Goal: Information Seeking & Learning: Learn about a topic

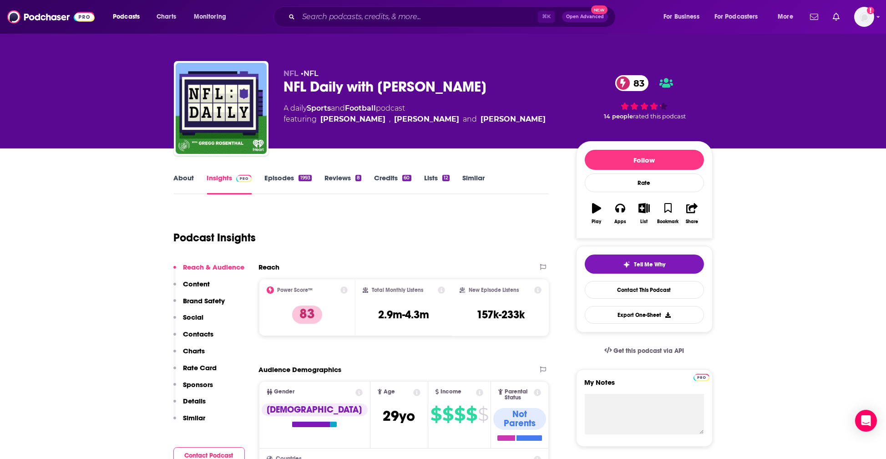
click at [442, 290] on icon at bounding box center [441, 289] width 7 height 7
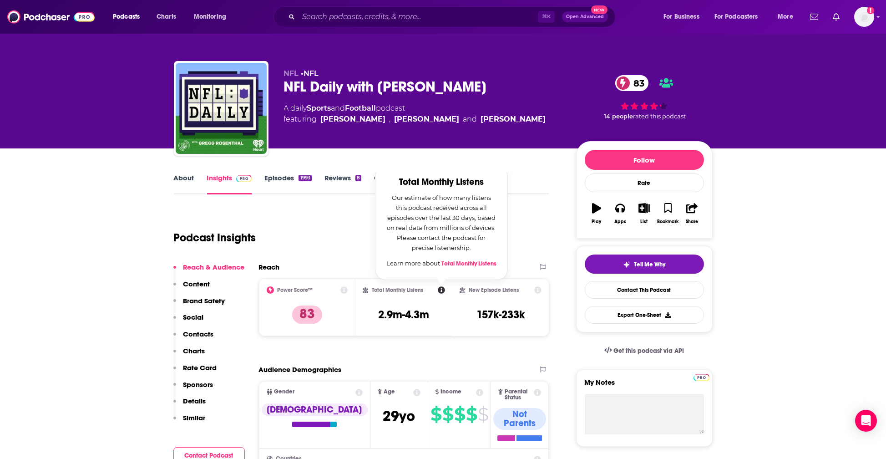
click at [447, 265] on link "Total Monthly Listens" at bounding box center [469, 263] width 55 height 7
click at [310, 20] on input "Search podcasts, credits, & more..." at bounding box center [418, 17] width 239 height 15
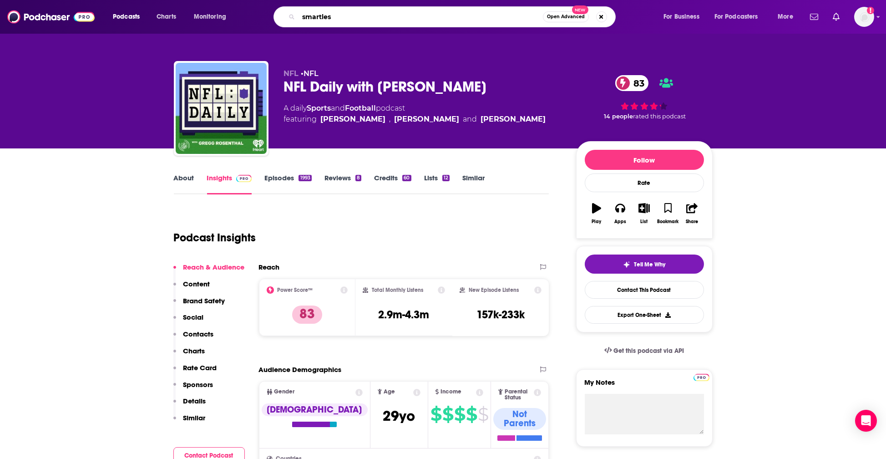
type input "smartless"
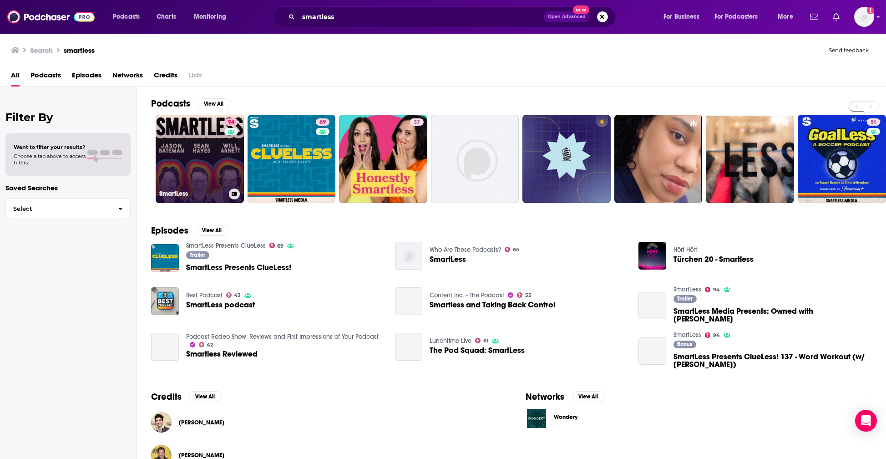
click at [205, 161] on link "94 SmartLess" at bounding box center [200, 159] width 88 height 88
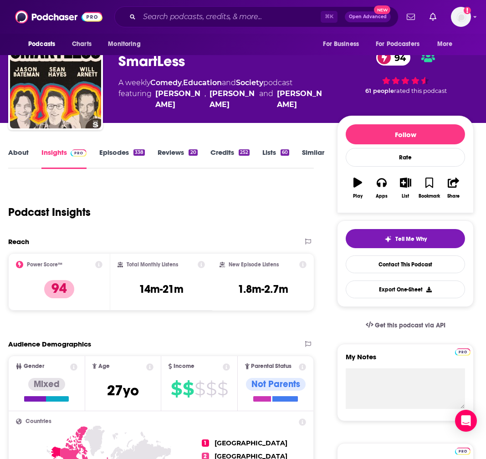
scroll to position [23, 14]
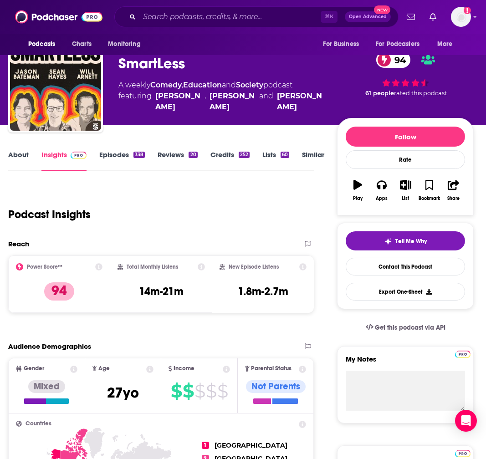
click at [112, 153] on link "Episodes 338" at bounding box center [122, 160] width 46 height 21
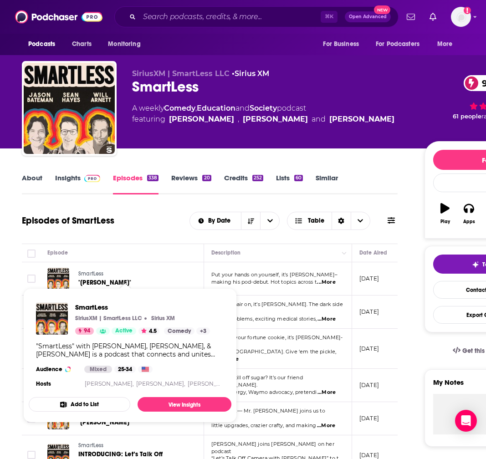
click at [97, 275] on span "SmartLess" at bounding box center [90, 273] width 25 height 6
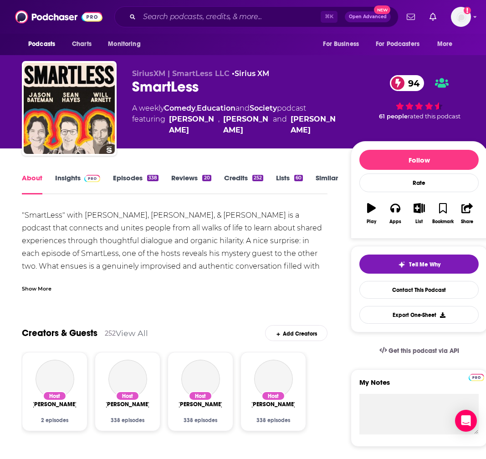
scroll to position [36, 0]
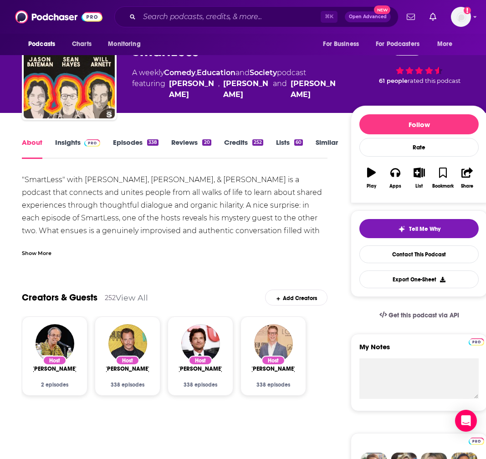
click at [69, 144] on link "Insights" at bounding box center [77, 148] width 45 height 21
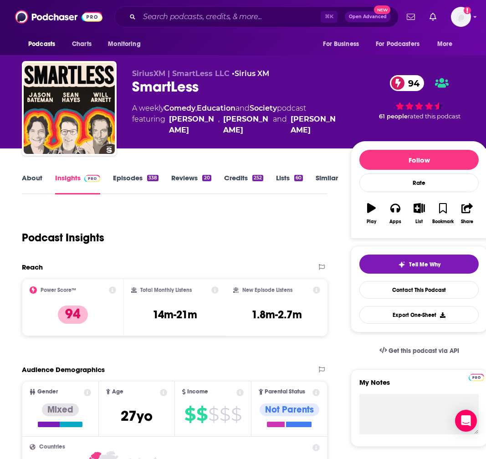
click at [136, 179] on link "Episodes 338" at bounding box center [136, 183] width 46 height 21
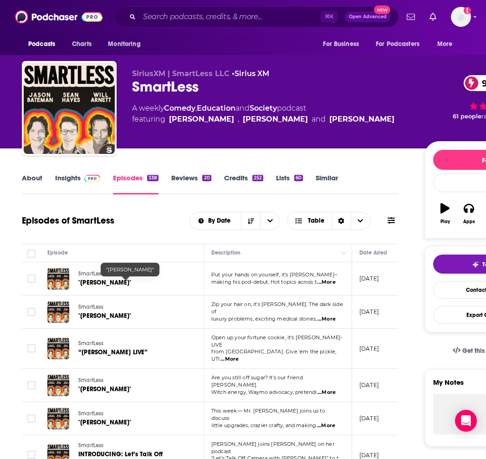
click at [118, 283] on span ""[PERSON_NAME]"" at bounding box center [104, 283] width 53 height 8
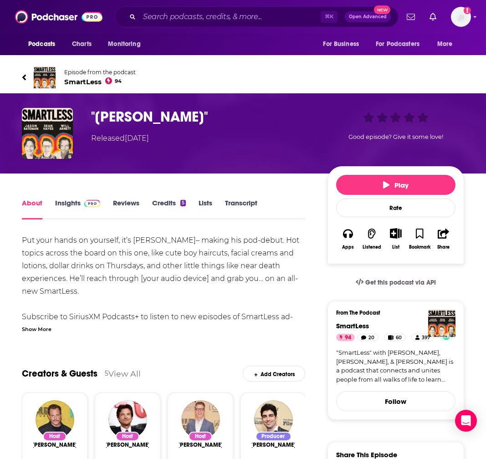
scroll to position [0, 1]
click at [69, 201] on link "Insights" at bounding box center [77, 209] width 45 height 21
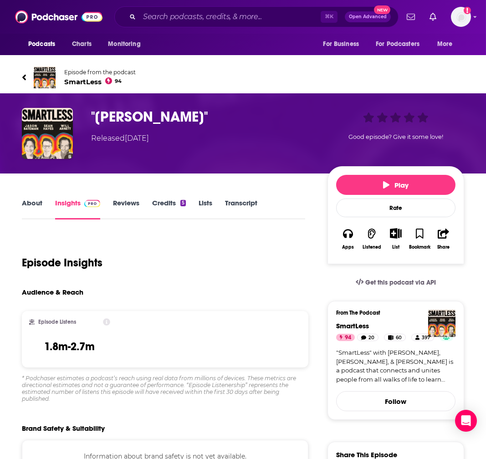
click at [24, 77] on icon at bounding box center [24, 77] width 4 height 6
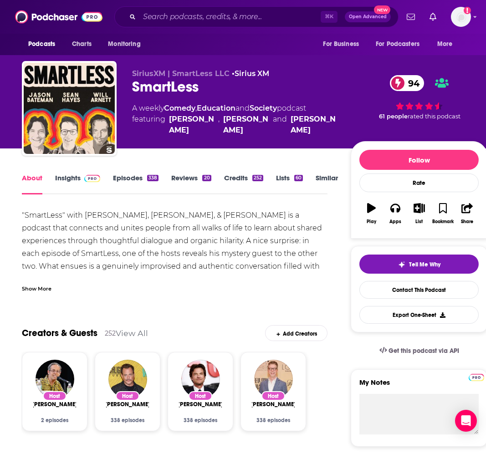
click at [244, 210] on div ""SmartLess" with [PERSON_NAME], [PERSON_NAME], & [PERSON_NAME] is a podcast tha…" at bounding box center [174, 272] width 305 height 127
click at [129, 181] on link "Episodes 338" at bounding box center [136, 183] width 46 height 21
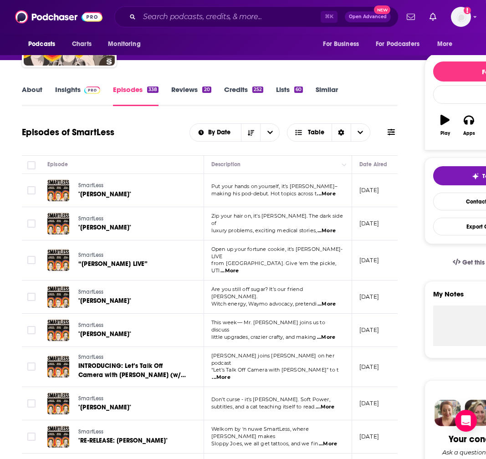
scroll to position [89, 0]
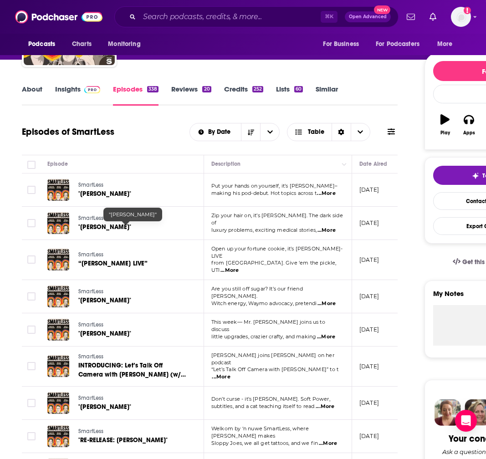
click at [104, 229] on span ""[PERSON_NAME]"" at bounding box center [104, 227] width 53 height 8
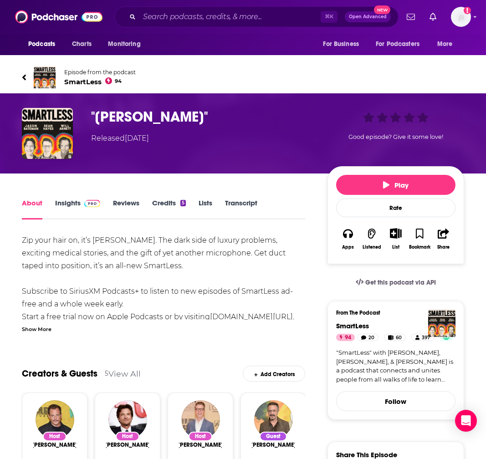
click at [69, 202] on link "Insights" at bounding box center [77, 209] width 45 height 21
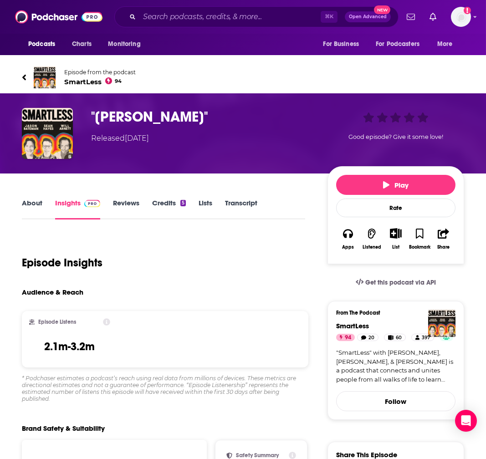
click at [23, 77] on icon at bounding box center [24, 77] width 4 height 6
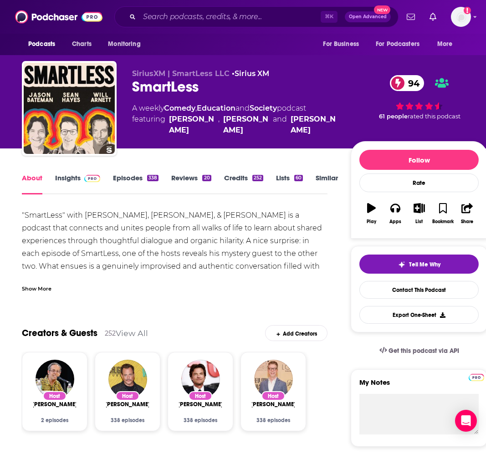
click at [257, 227] on div ""SmartLess" with [PERSON_NAME], [PERSON_NAME], & [PERSON_NAME] is a podcast tha…" at bounding box center [174, 272] width 305 height 127
click at [131, 177] on link "Episodes 338" at bounding box center [136, 183] width 46 height 21
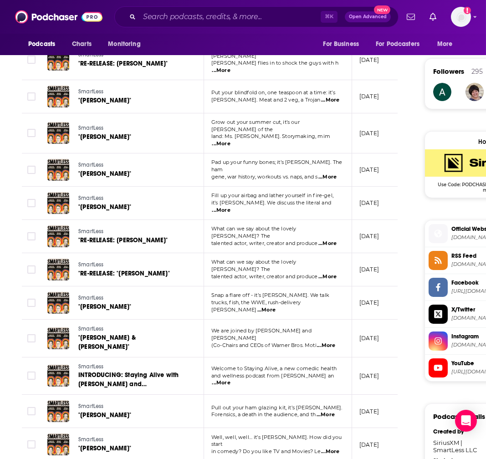
scroll to position [706, 0]
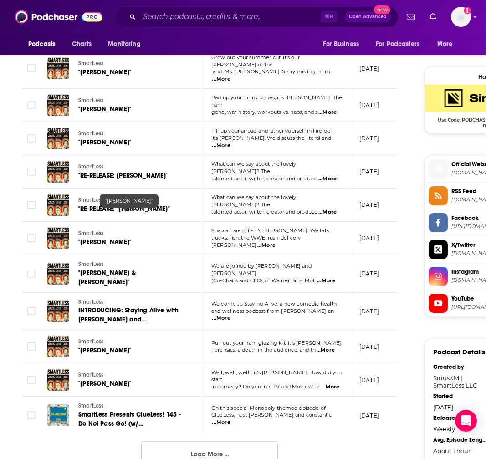
click at [107, 238] on span ""[PERSON_NAME]"" at bounding box center [104, 242] width 53 height 8
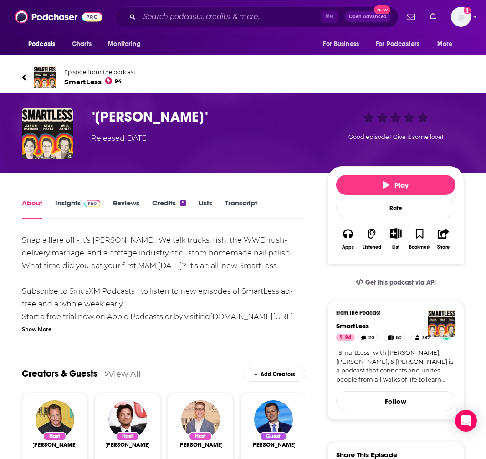
click at [71, 204] on link "Insights" at bounding box center [77, 209] width 45 height 21
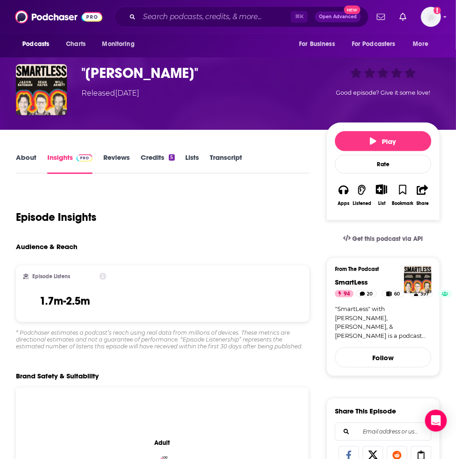
scroll to position [46, 1]
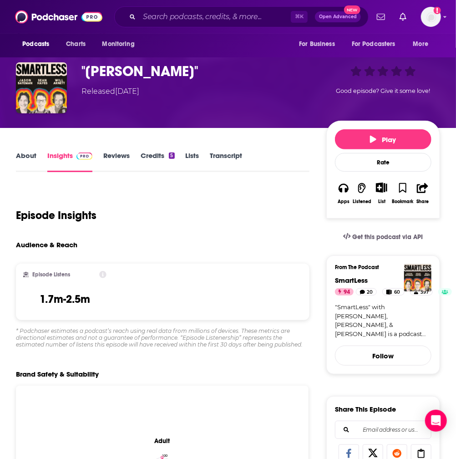
click at [101, 275] on icon at bounding box center [102, 274] width 7 height 7
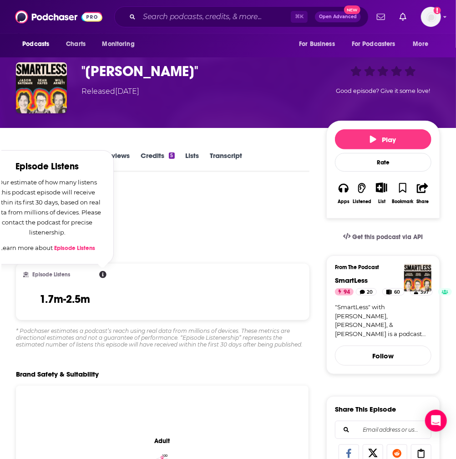
click at [125, 245] on div "Audience & Reach" at bounding box center [159, 244] width 286 height 9
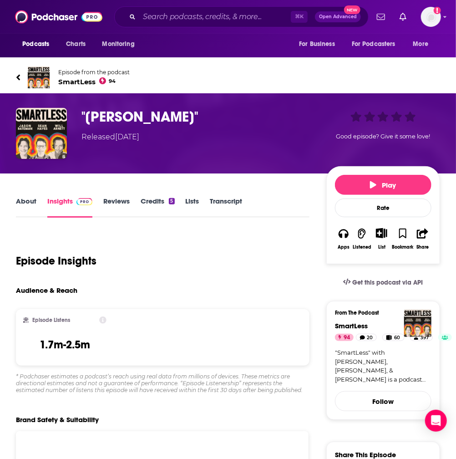
scroll to position [0, 1]
click at [17, 76] on icon at bounding box center [18, 77] width 4 height 6
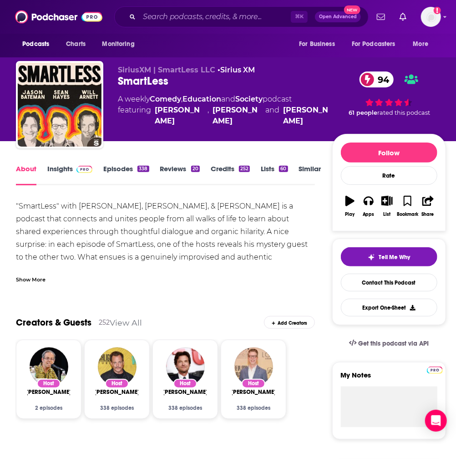
click at [122, 166] on link "Episodes 338" at bounding box center [126, 174] width 46 height 21
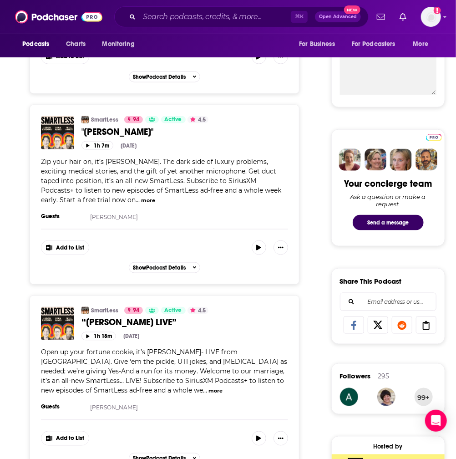
scroll to position [329, 1]
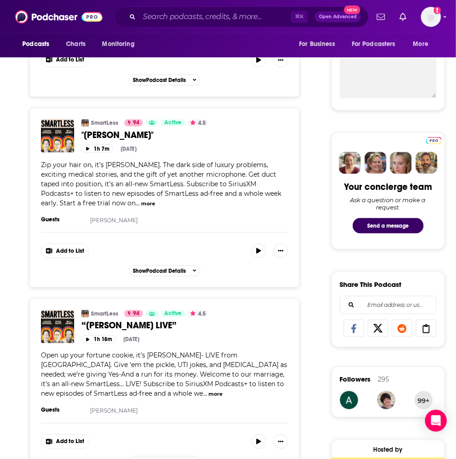
click at [135, 320] on span "“[PERSON_NAME] LIVE”" at bounding box center [128, 325] width 95 height 11
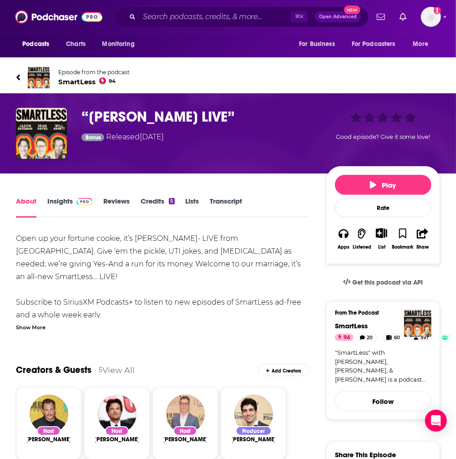
click at [62, 205] on link "Insights" at bounding box center [69, 207] width 45 height 21
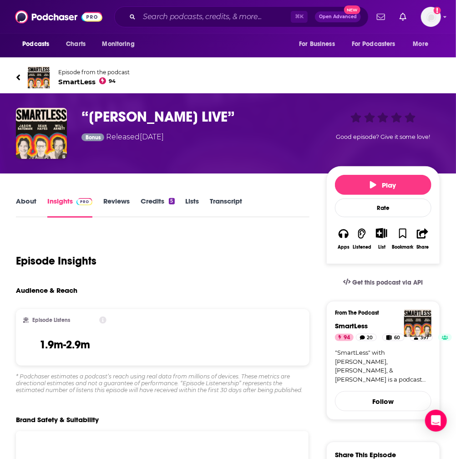
click at [18, 77] on icon at bounding box center [18, 77] width 4 height 6
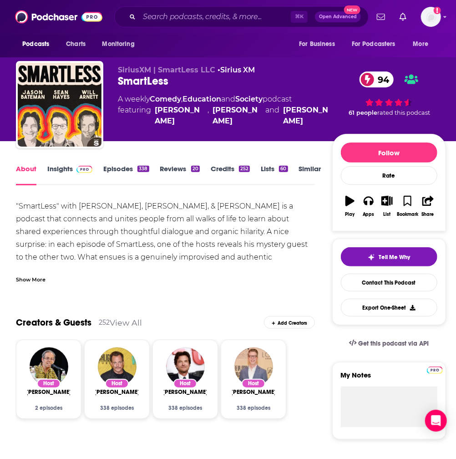
click at [122, 168] on link "Episodes 338" at bounding box center [126, 174] width 46 height 21
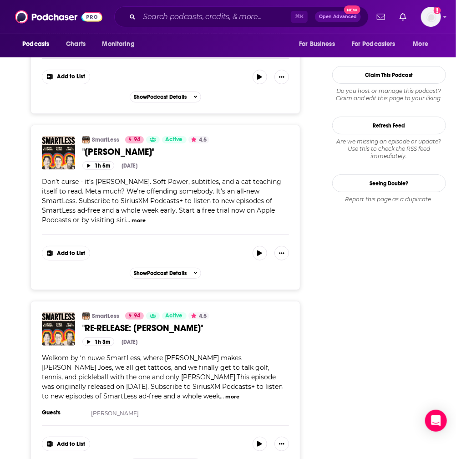
scroll to position [1229, 0]
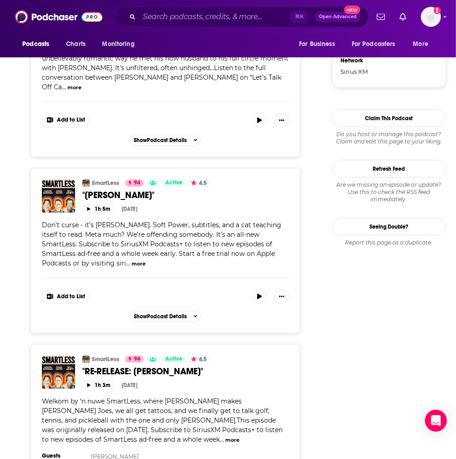
click at [121, 366] on span ""RE-RELEASE: [PERSON_NAME]"" at bounding box center [142, 371] width 121 height 11
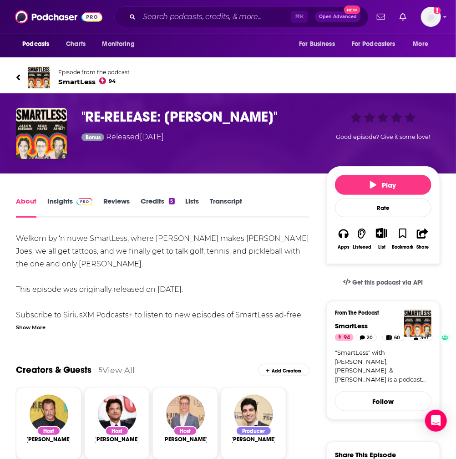
click at [65, 199] on link "Insights" at bounding box center [69, 207] width 45 height 21
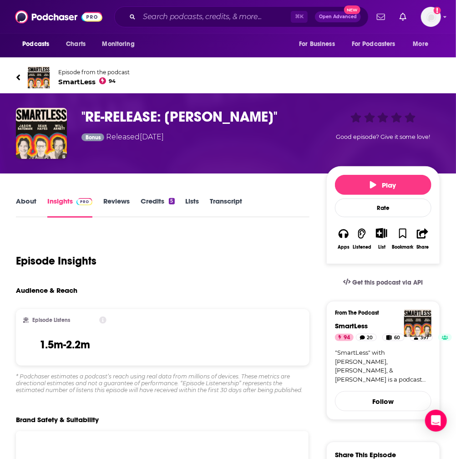
click at [21, 75] on link "Episode from the podcast SmartLess 94" at bounding box center [228, 77] width 424 height 22
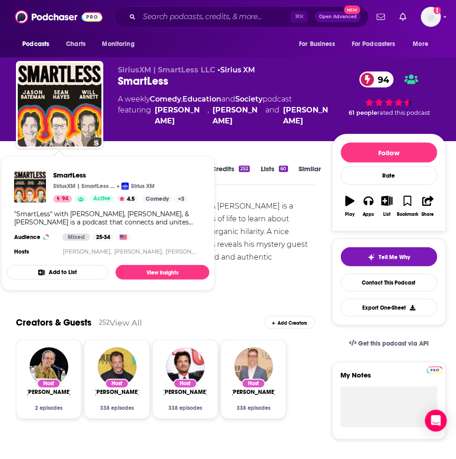
click at [246, 218] on div ""SmartLess" with [PERSON_NAME], [PERSON_NAME], & [PERSON_NAME] is a podcast tha…" at bounding box center [165, 270] width 299 height 140
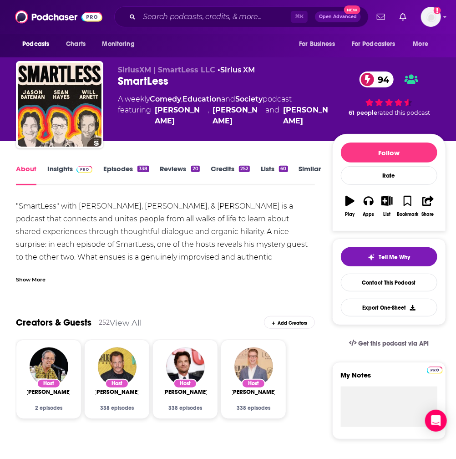
click at [122, 168] on link "Episodes 338" at bounding box center [126, 174] width 46 height 21
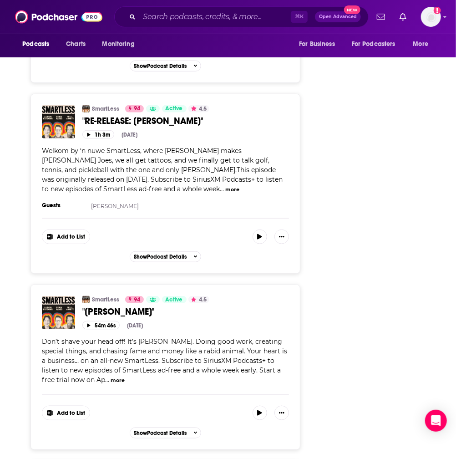
scroll to position [1483, 0]
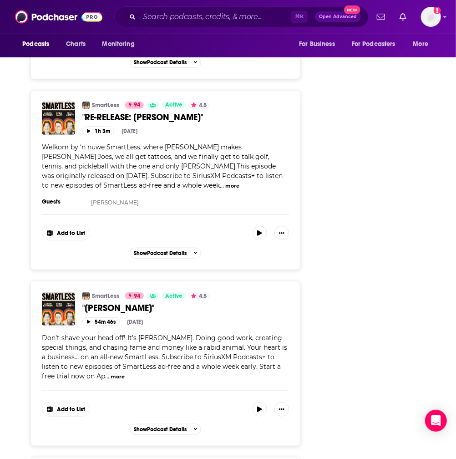
click at [119, 302] on span ""[PERSON_NAME]"" at bounding box center [118, 307] width 72 height 11
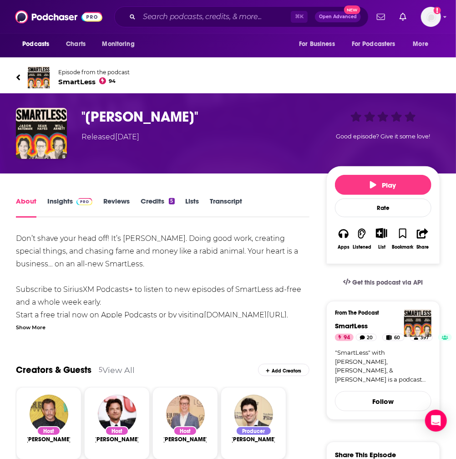
click at [65, 201] on link "Insights" at bounding box center [69, 207] width 45 height 21
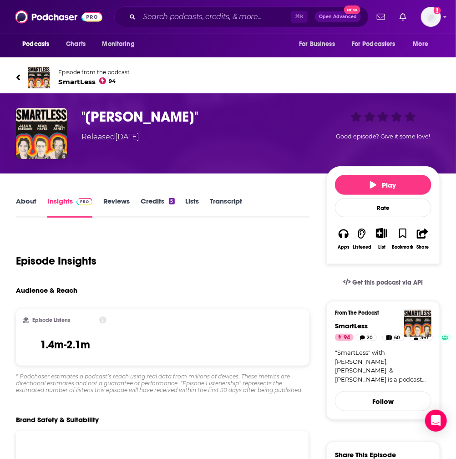
click at [19, 78] on icon at bounding box center [18, 77] width 4 height 6
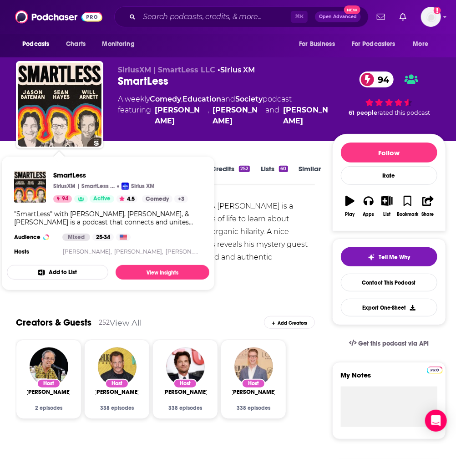
click at [251, 211] on div ""SmartLess" with [PERSON_NAME], [PERSON_NAME], & [PERSON_NAME] is a podcast tha…" at bounding box center [165, 270] width 299 height 140
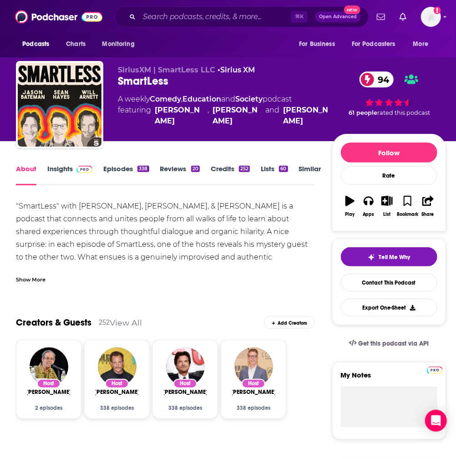
click at [126, 168] on link "Episodes 338" at bounding box center [126, 174] width 46 height 21
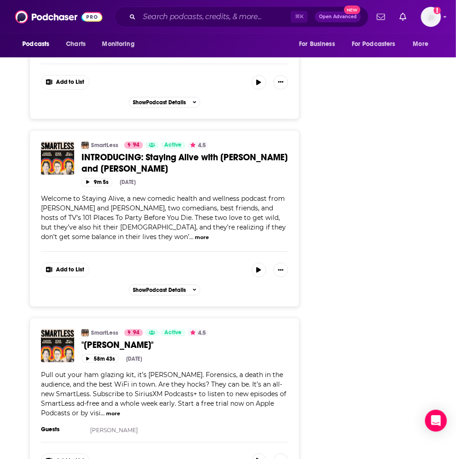
scroll to position [4162, 1]
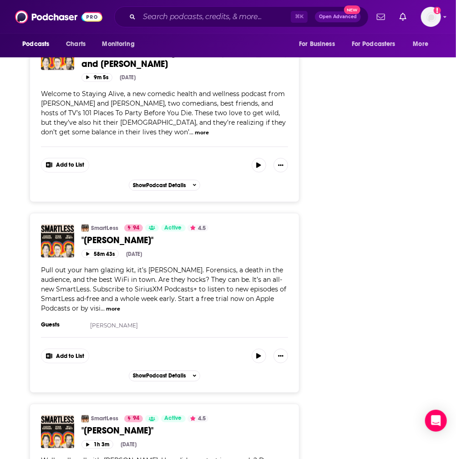
click at [103, 425] on span ""[PERSON_NAME]"" at bounding box center [117, 430] width 72 height 11
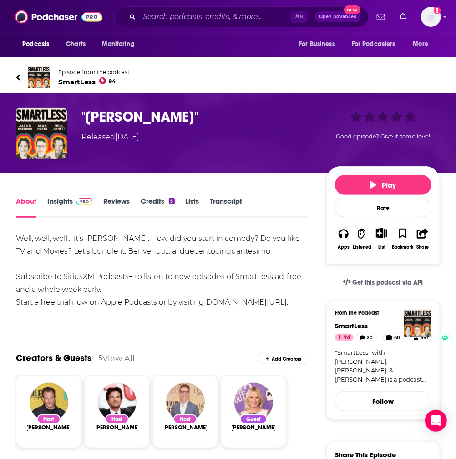
click at [66, 201] on link "Insights" at bounding box center [69, 207] width 45 height 21
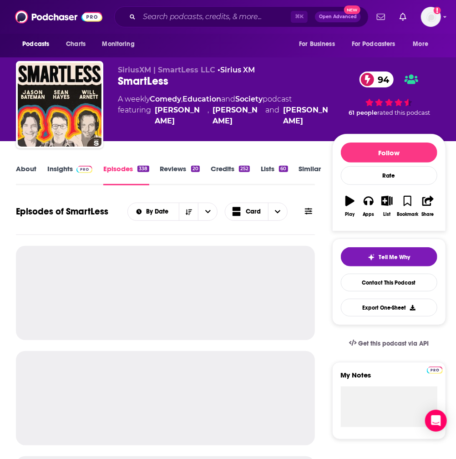
click at [123, 168] on link "Episodes 338" at bounding box center [126, 174] width 46 height 21
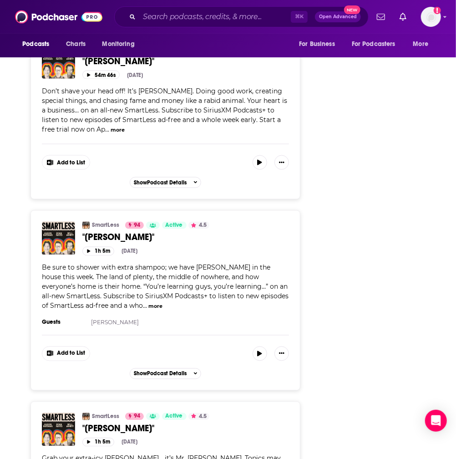
scroll to position [1731, 0]
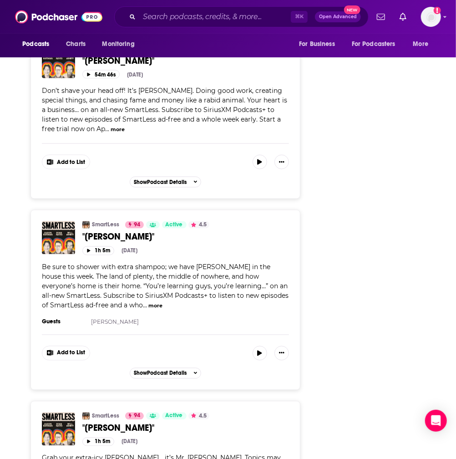
click at [123, 231] on span ""[PERSON_NAME]"" at bounding box center [118, 236] width 72 height 11
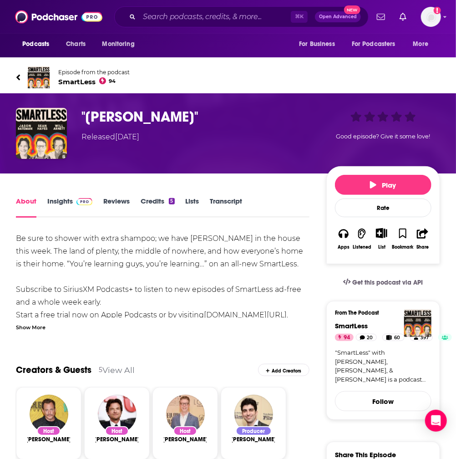
click at [67, 202] on link "Insights" at bounding box center [69, 207] width 45 height 21
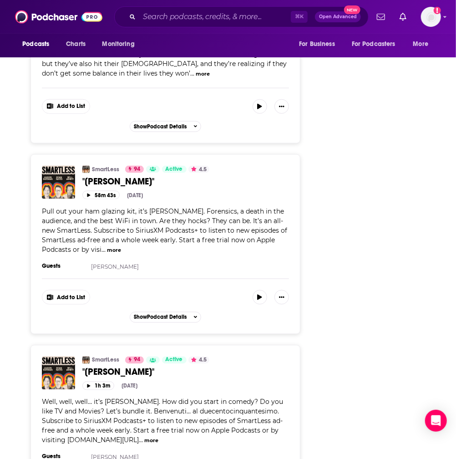
scroll to position [4226, 0]
